Goal: Communication & Community: Answer question/provide support

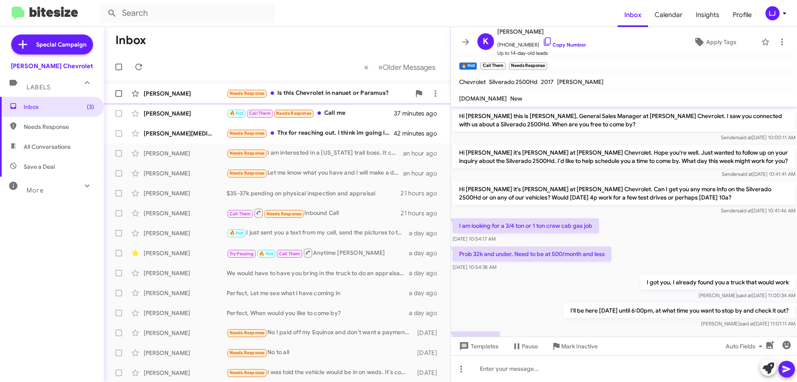
click at [326, 91] on div "Needs Response Is this Chevrolet in nanuet or Paramus?" at bounding box center [319, 93] width 184 height 10
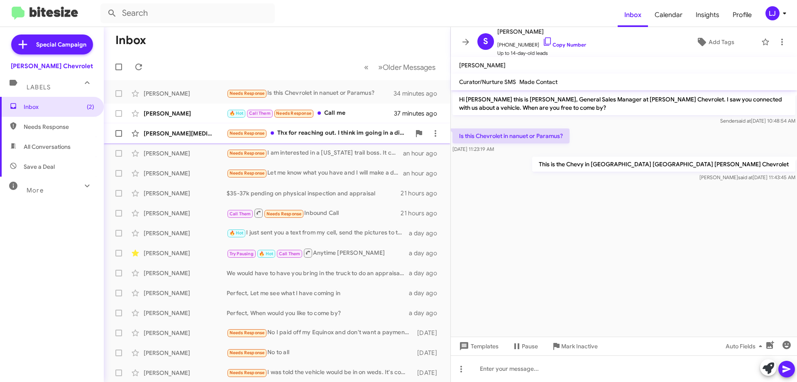
click at [292, 128] on div "[PERSON_NAME][MEDICAL_DATA] Needs Response Thx for reaching out. I think im goi…" at bounding box center [276, 133] width 333 height 17
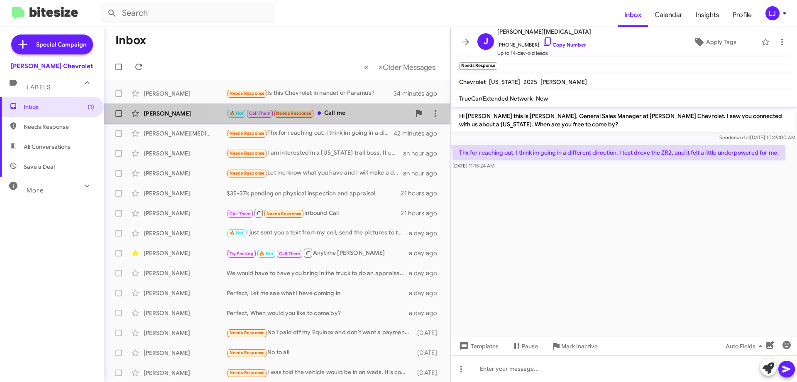
click at [342, 115] on div "🔥 Hot Call Them Needs Response Call me" at bounding box center [319, 113] width 184 height 10
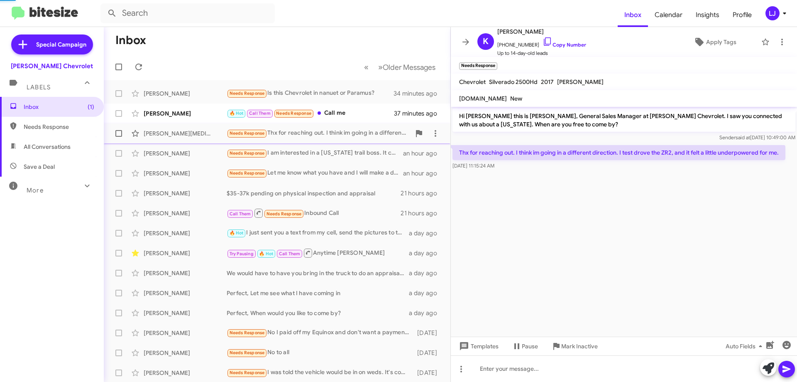
scroll to position [289, 0]
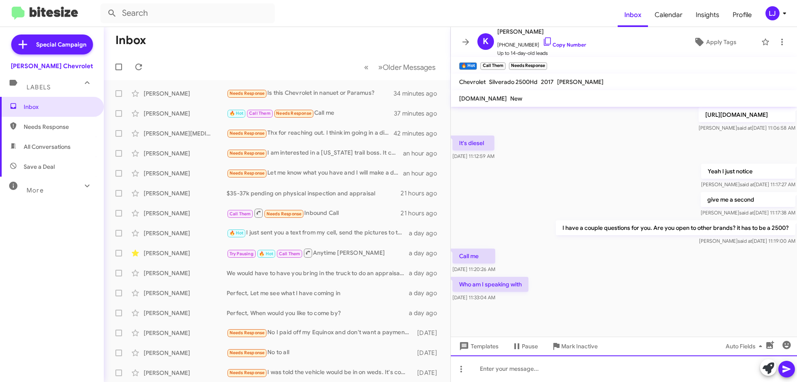
click at [562, 363] on div at bounding box center [624, 368] width 346 height 27
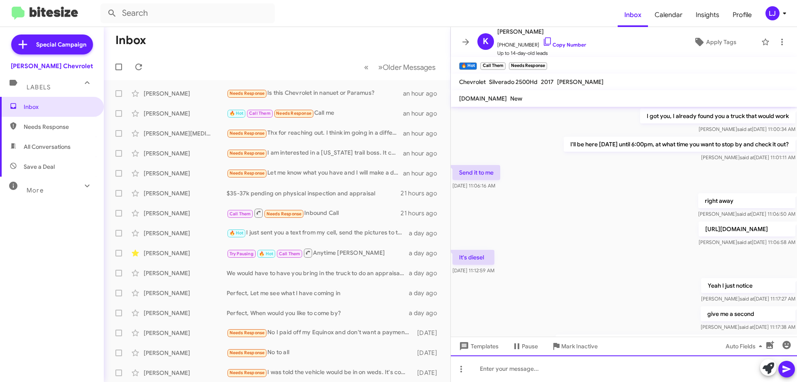
scroll to position [319, 0]
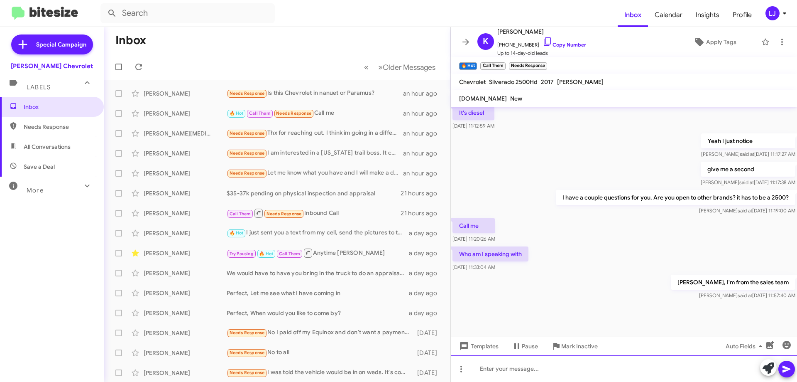
click at [512, 372] on div at bounding box center [624, 368] width 346 height 27
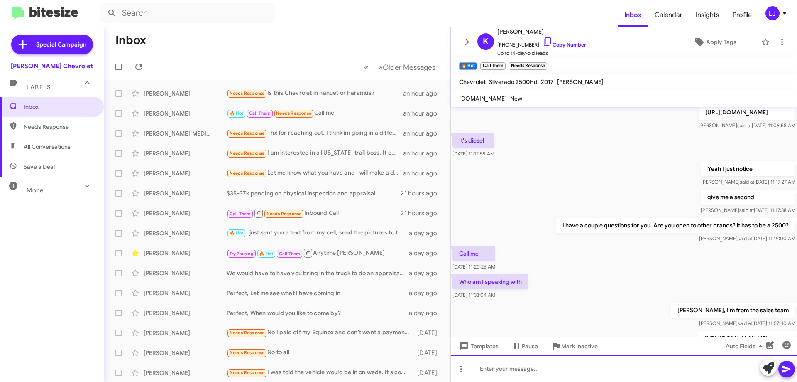
scroll to position [388, 0]
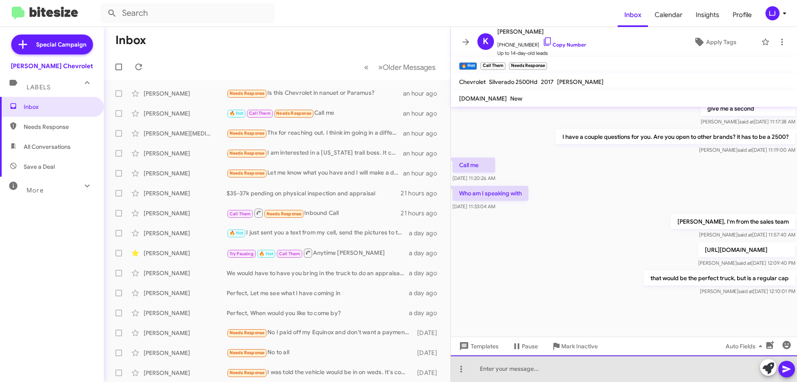
click at [559, 368] on div at bounding box center [624, 368] width 346 height 27
drag, startPoint x: 598, startPoint y: 372, endPoint x: 468, endPoint y: 354, distance: 131.2
click at [468, 355] on div "[URL][DOMAIN_NAME]" at bounding box center [624, 368] width 346 height 27
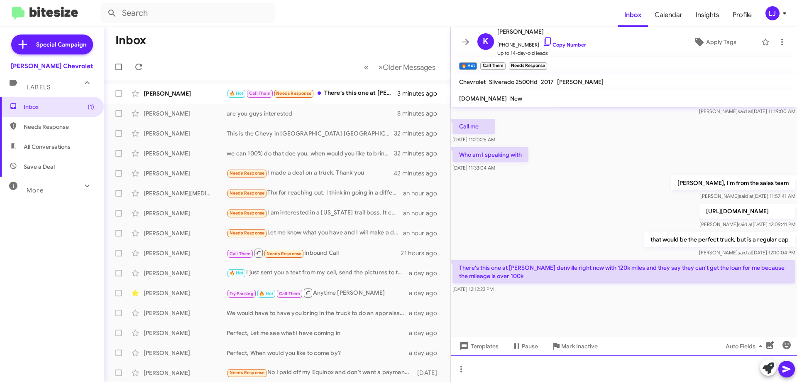
scroll to position [427, 0]
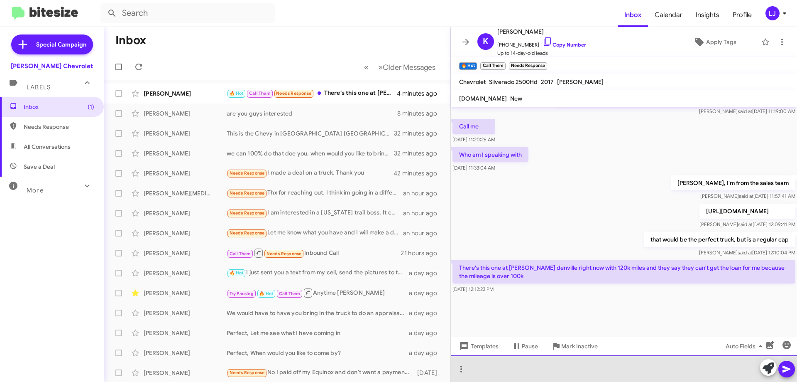
click at [539, 374] on div at bounding box center [624, 368] width 346 height 27
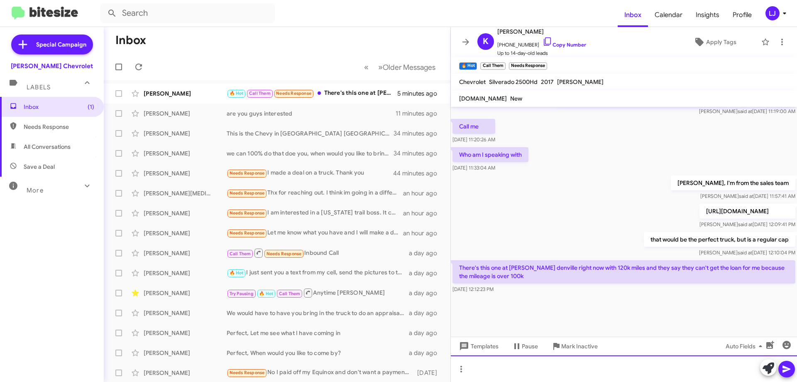
click at [498, 359] on div at bounding box center [624, 368] width 346 height 27
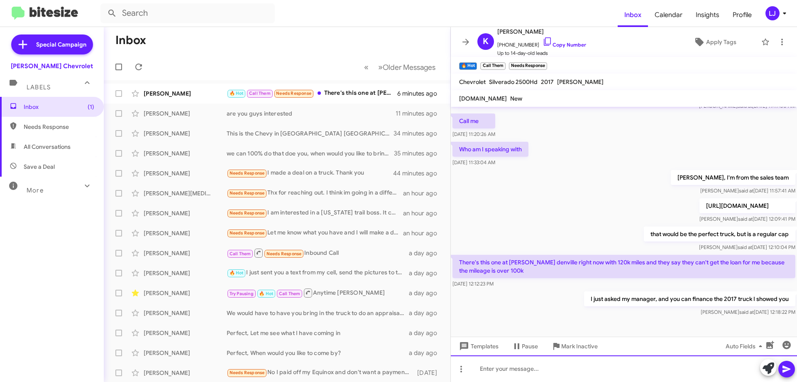
scroll to position [457, 0]
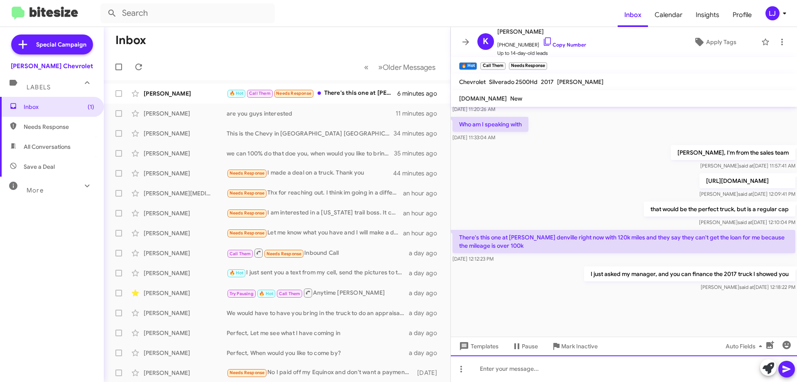
click at [603, 369] on div at bounding box center [624, 368] width 346 height 27
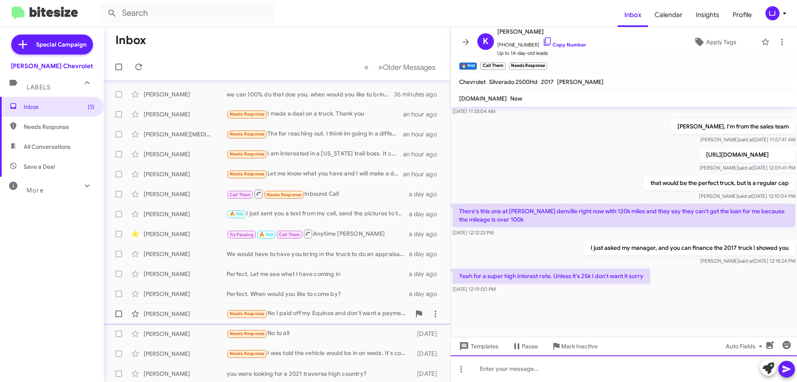
scroll to position [0, 0]
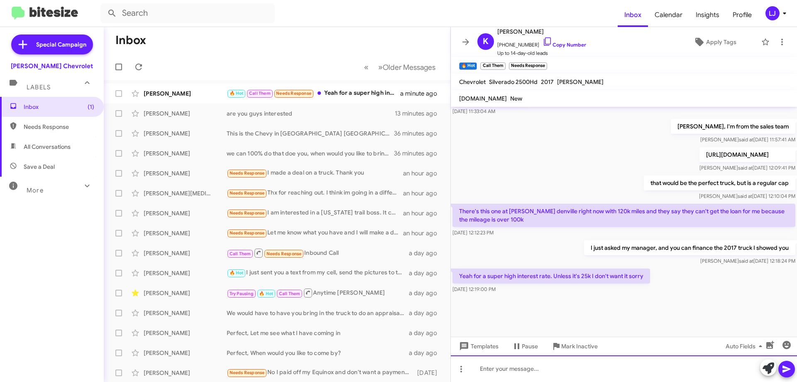
click at [538, 368] on div at bounding box center [624, 368] width 346 height 27
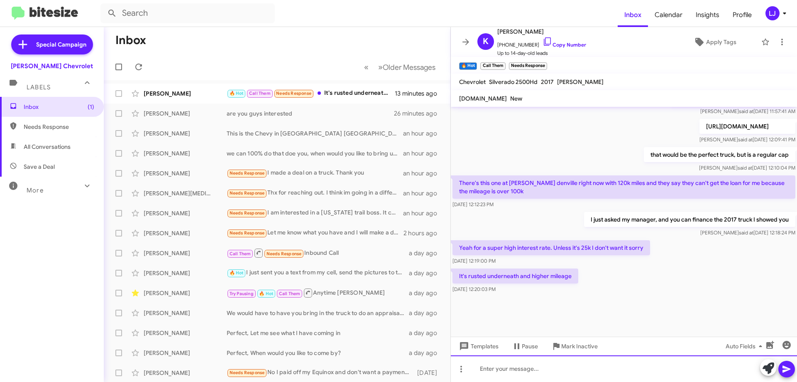
scroll to position [402, 0]
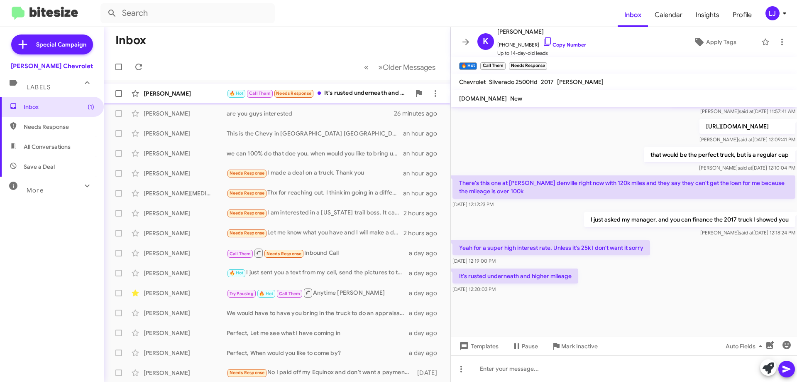
click at [356, 96] on div "🔥 Hot Call Them Needs Response It's rusted underneath and higher mileage" at bounding box center [319, 93] width 184 height 10
